Goal: Share content

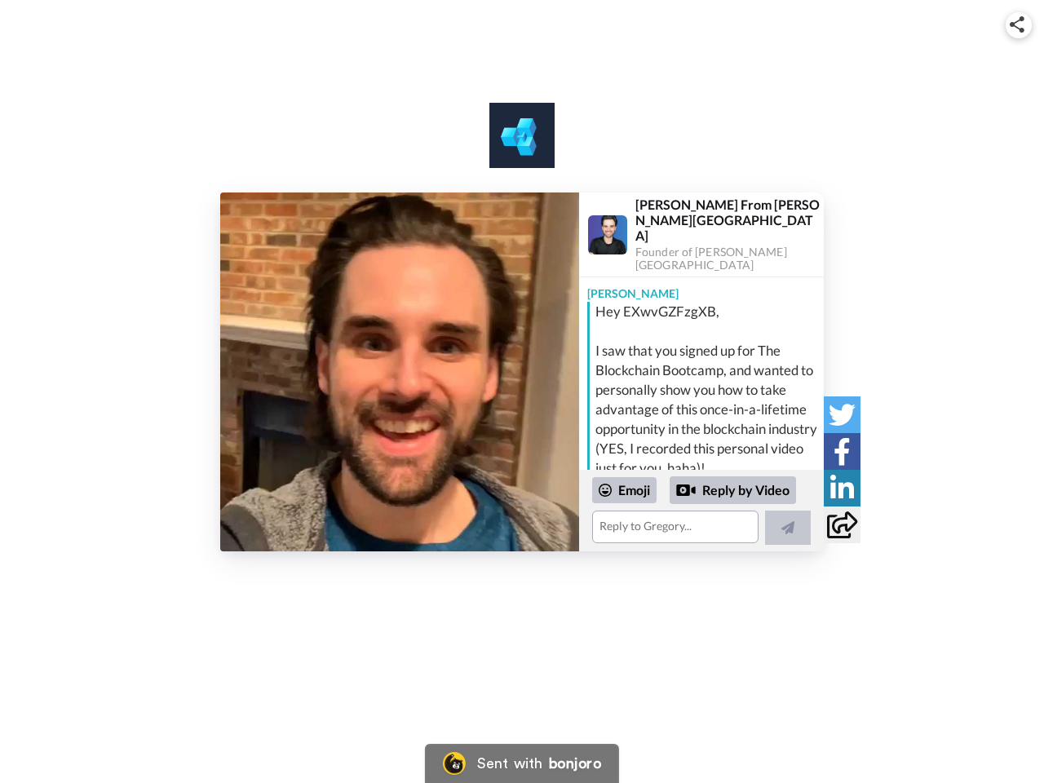
click at [1018, 24] on img at bounding box center [1016, 24] width 15 height 16
click at [400, 372] on label "Share URL" at bounding box center [521, 382] width 269 height 26
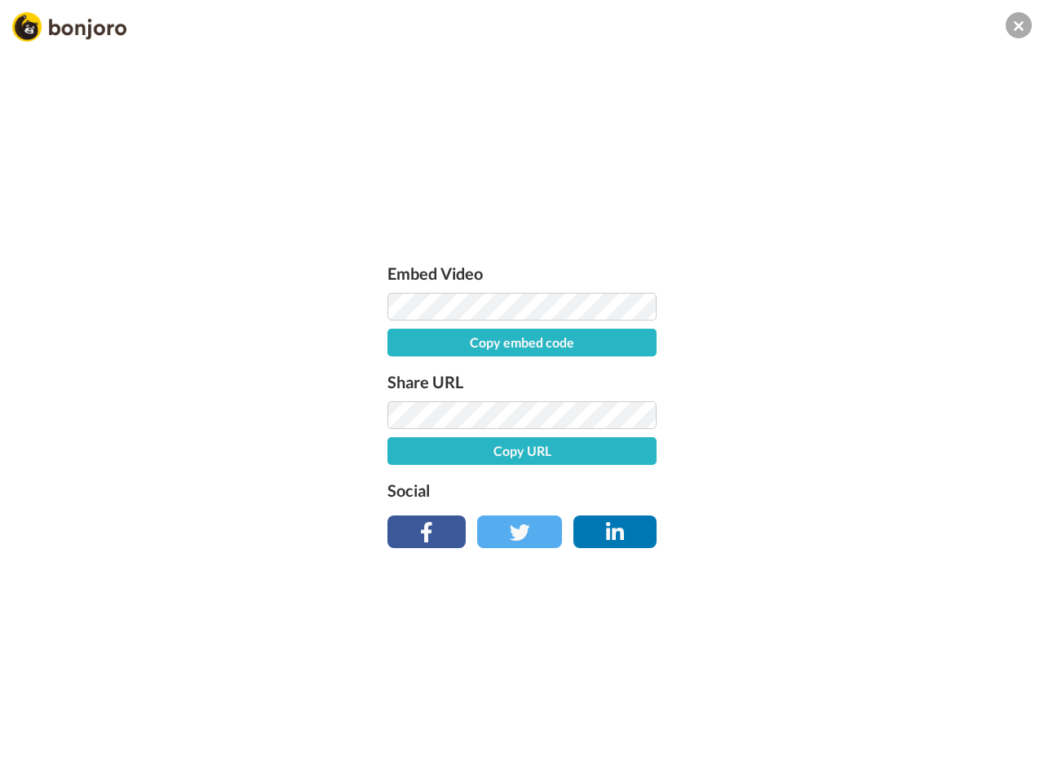
click at [701, 510] on div "Embed Video Copy embed code Share URL Copy URL Social" at bounding box center [522, 479] width 1044 height 783
click at [625, 490] on label "Social" at bounding box center [521, 490] width 269 height 26
click at [733, 490] on div "Embed Video Copy embed code Share URL Copy URL Social" at bounding box center [522, 479] width 1044 height 783
click at [788, 528] on div "Embed Video Copy embed code Share URL Copy URL Social" at bounding box center [522, 479] width 1044 height 783
click at [841, 414] on div "Embed Video Copy embed code Share URL Copy URL Social" at bounding box center [522, 479] width 1044 height 783
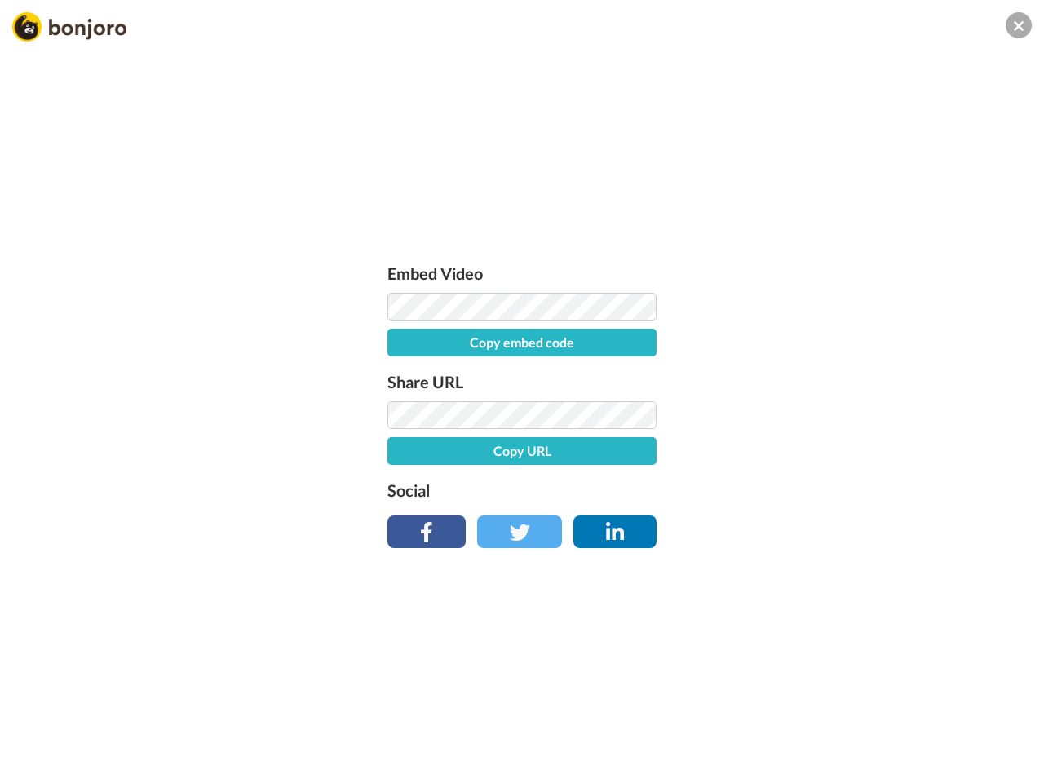
click at [841, 451] on div "Embed Video Copy embed code Share URL Copy URL Social" at bounding box center [522, 479] width 1044 height 783
click at [841, 488] on div "Embed Video Copy embed code Share URL Copy URL Social" at bounding box center [522, 479] width 1044 height 783
click at [841, 524] on div "Embed Video Copy embed code Share URL Copy URL Social" at bounding box center [522, 479] width 1044 height 783
